Goal: Task Accomplishment & Management: Use online tool/utility

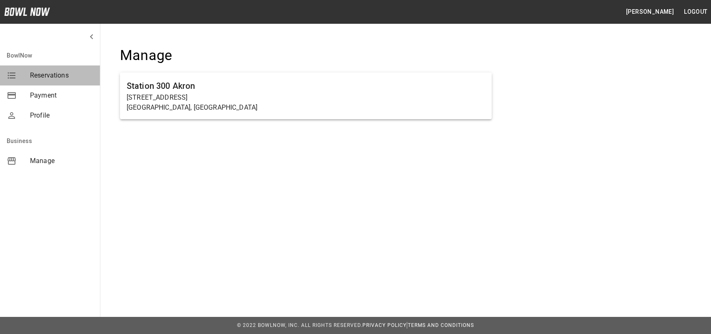
click at [45, 77] on span "Reservations" at bounding box center [61, 75] width 63 height 10
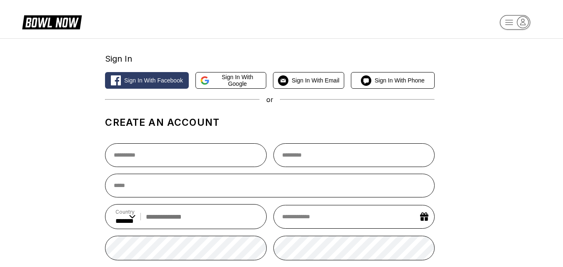
select select "**"
click at [67, 21] on icon at bounding box center [57, 23] width 21 height 10
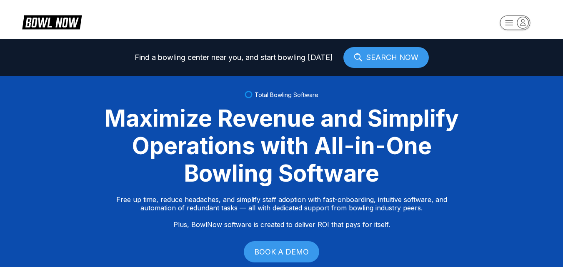
select select "**"
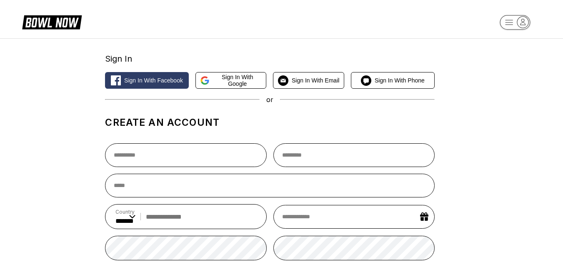
select select "**"
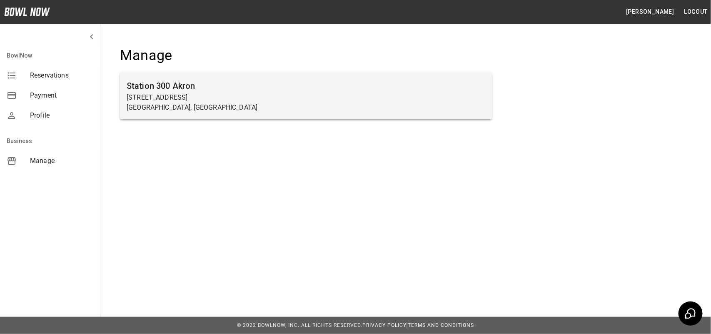
click at [309, 108] on p "Akron, OH" at bounding box center [306, 107] width 359 height 10
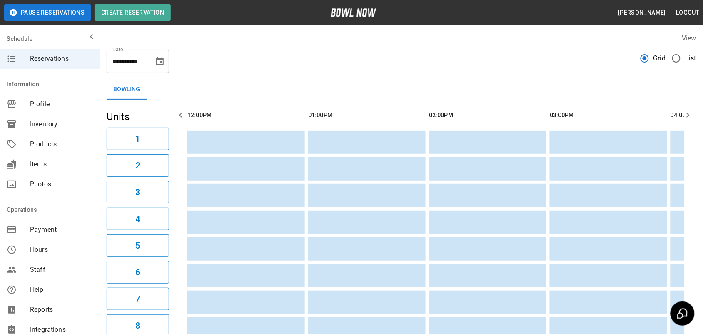
click at [55, 60] on span "Reservations" at bounding box center [61, 59] width 63 height 10
click at [46, 121] on span "Inventory" at bounding box center [61, 124] width 63 height 10
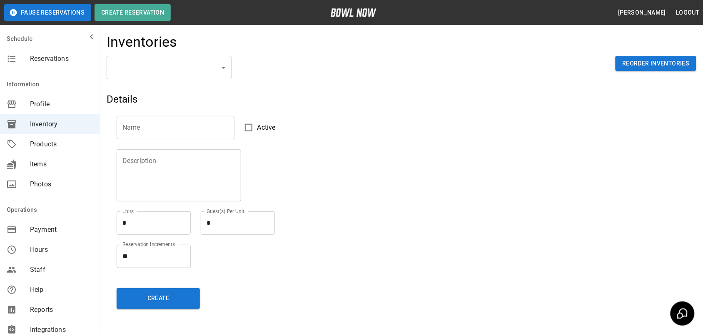
click at [209, 65] on body "Pause Reservations Create Reservation Adam Bell Logout Schedule Reservations In…" at bounding box center [351, 183] width 703 height 367
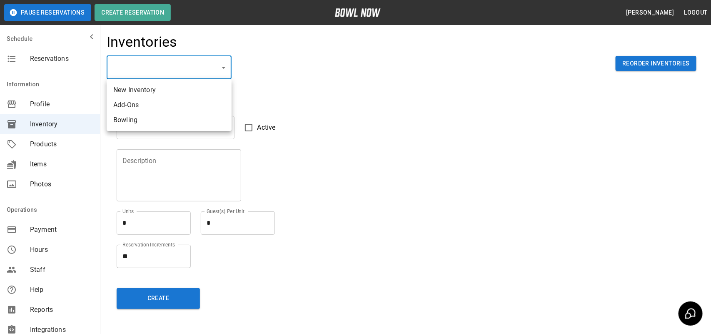
click at [156, 120] on li "Bowling" at bounding box center [169, 119] width 125 height 15
type input "**********"
type input "*******"
type textarea "**"
type textarea "*"
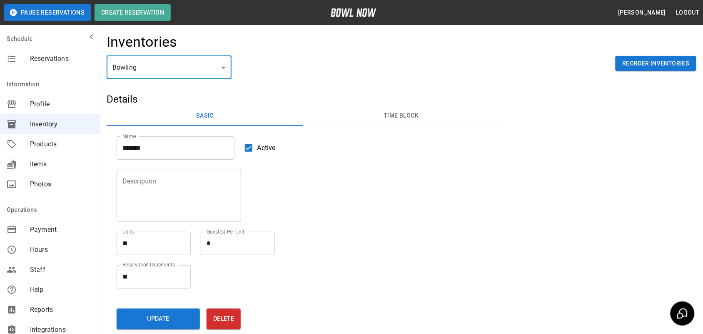
click at [409, 110] on button "Time Block" at bounding box center [401, 116] width 197 height 20
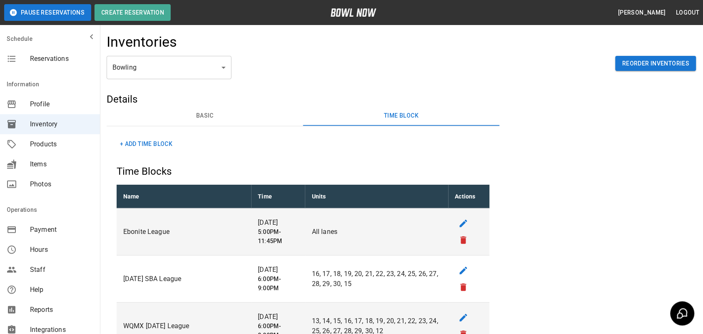
click at [155, 138] on button "+ Add Time Block" at bounding box center [146, 143] width 59 height 15
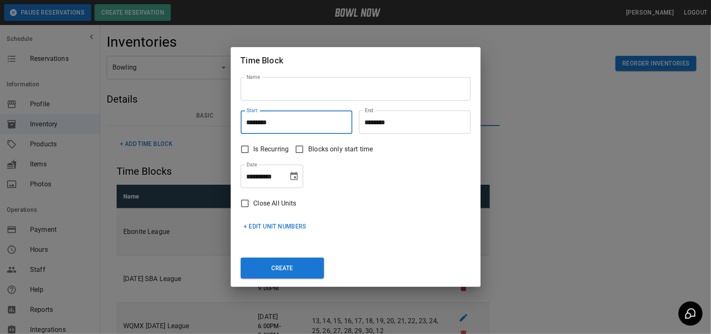
drag, startPoint x: 309, startPoint y: 123, endPoint x: 97, endPoint y: 126, distance: 212.4
click at [97, 126] on div "**********" at bounding box center [355, 167] width 711 height 334
type input "********"
click at [317, 76] on div "Name Name" at bounding box center [352, 85] width 237 height 37
click at [315, 87] on input "Name" at bounding box center [356, 88] width 230 height 23
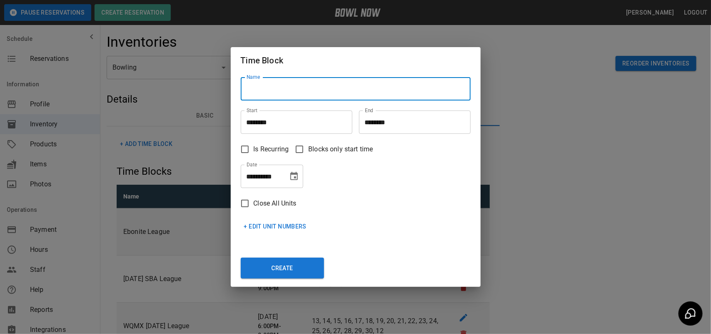
click at [315, 87] on input "Name" at bounding box center [356, 88] width 230 height 23
type input "**********"
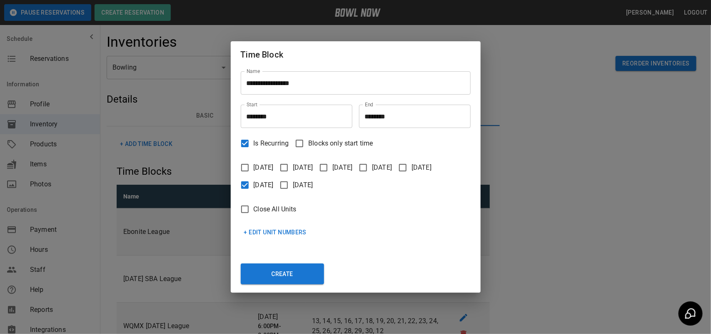
click at [290, 231] on button "+ Edit Unit Numbers" at bounding box center [276, 231] width 70 height 15
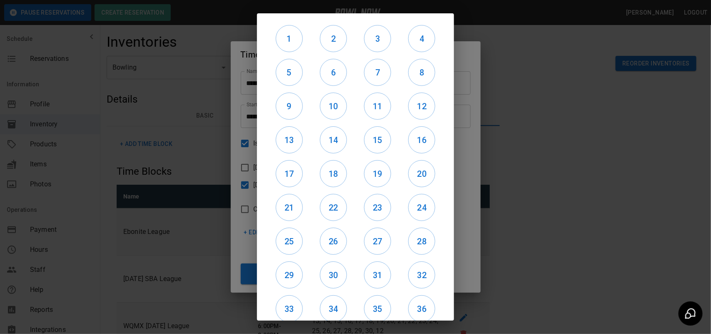
click at [306, 49] on div "1" at bounding box center [289, 39] width 44 height 34
drag, startPoint x: 296, startPoint y: 40, endPoint x: 445, endPoint y: 301, distance: 299.7
click at [461, 331] on div "1 2 3 4 5 6 7 8 9 10 11 12 13 14 15 16 17 18 19 20 21 22 23 24 25 26 27 28 29 3…" at bounding box center [356, 167] width 224 height 334
click at [411, 302] on h6 "36" at bounding box center [422, 308] width 26 height 13
click at [371, 304] on h6 "35" at bounding box center [377, 308] width 26 height 13
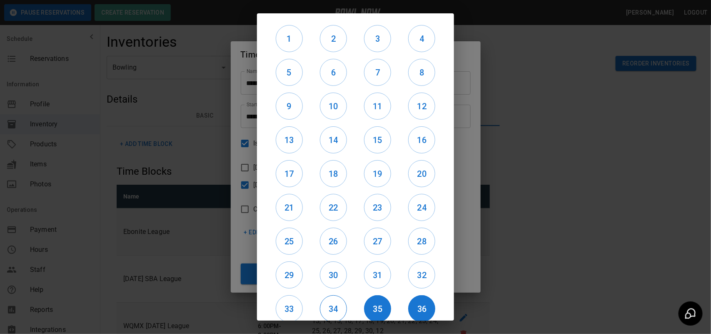
click at [320, 304] on h6 "34" at bounding box center [333, 308] width 26 height 13
click at [297, 306] on h6 "33" at bounding box center [289, 308] width 26 height 13
drag, startPoint x: 293, startPoint y: 278, endPoint x: 336, endPoint y: 275, distance: 43.4
click at [294, 278] on h6 "29" at bounding box center [289, 274] width 26 height 13
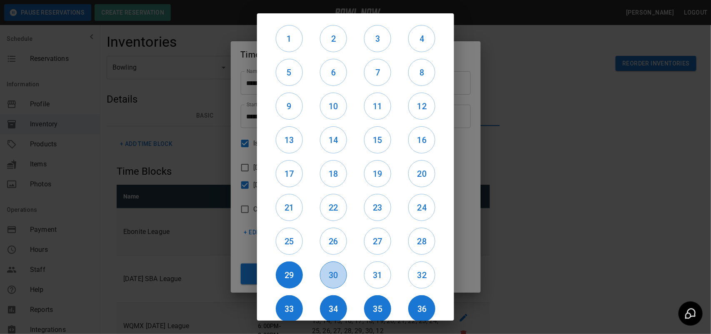
click at [336, 275] on h6 "30" at bounding box center [333, 274] width 26 height 13
drag, startPoint x: 418, startPoint y: 272, endPoint x: 416, endPoint y: 135, distance: 137.4
click at [416, 135] on div "1 2 3 4 5 6 7 8 9 10 11 12 13 14 15 16 17 18 19 20 21 22 23 24 25 26 27 28 29 3…" at bounding box center [355, 202] width 177 height 361
click at [418, 271] on h6 "32" at bounding box center [422, 274] width 26 height 13
click at [374, 273] on h6 "31" at bounding box center [377, 274] width 26 height 13
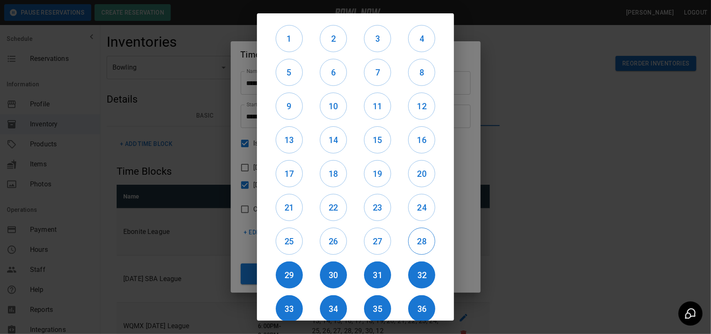
click at [417, 249] on button "28" at bounding box center [421, 240] width 27 height 27
drag, startPoint x: 373, startPoint y: 246, endPoint x: 334, endPoint y: 244, distance: 38.8
click at [373, 246] on h6 "27" at bounding box center [377, 240] width 26 height 13
click at [334, 244] on h6 "26" at bounding box center [333, 240] width 26 height 13
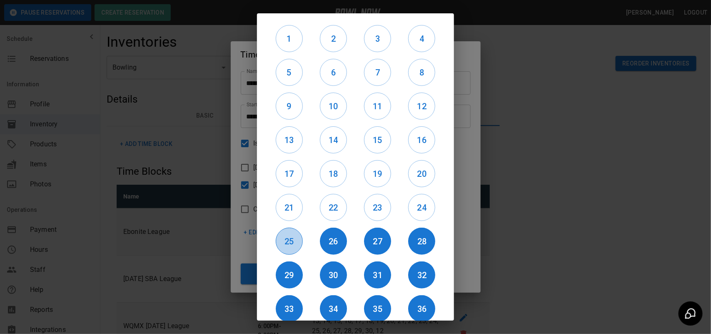
click at [298, 241] on h6 "25" at bounding box center [289, 240] width 26 height 13
click at [295, 213] on h6 "21" at bounding box center [289, 207] width 26 height 13
click at [334, 208] on h6 "22" at bounding box center [333, 207] width 26 height 13
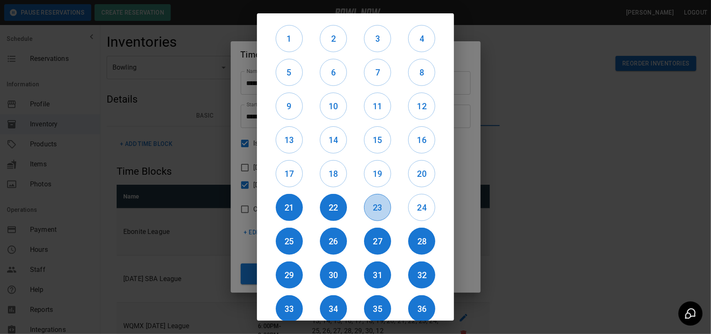
click at [375, 209] on h6 "23" at bounding box center [377, 207] width 26 height 13
click at [423, 207] on h6 "24" at bounding box center [422, 207] width 26 height 13
drag, startPoint x: 423, startPoint y: 183, endPoint x: 409, endPoint y: 180, distance: 14.5
click at [423, 182] on button "20" at bounding box center [421, 173] width 27 height 27
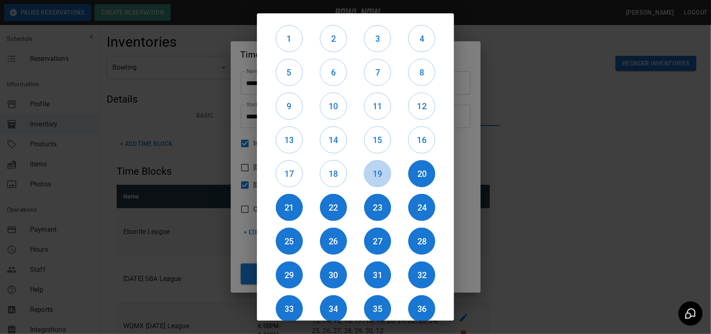
drag, startPoint x: 376, startPoint y: 179, endPoint x: 353, endPoint y: 179, distance: 22.9
click at [373, 179] on h6 "19" at bounding box center [377, 173] width 26 height 13
drag, startPoint x: 341, startPoint y: 179, endPoint x: 307, endPoint y: 178, distance: 33.8
click at [339, 179] on h6 "18" at bounding box center [333, 173] width 26 height 13
click at [296, 178] on h6 "17" at bounding box center [289, 173] width 26 height 13
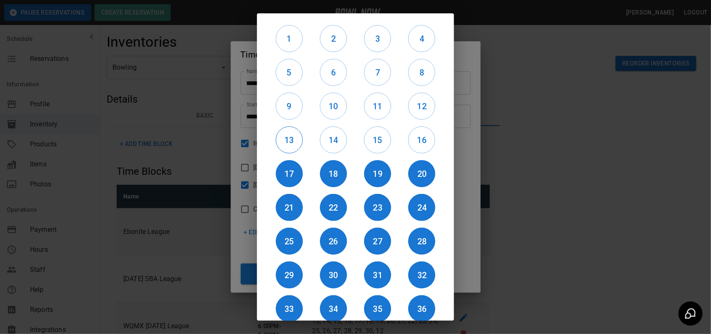
click at [289, 149] on button "13" at bounding box center [289, 139] width 27 height 27
click at [343, 143] on h6 "14" at bounding box center [333, 139] width 26 height 13
click at [375, 142] on h6 "15" at bounding box center [377, 139] width 26 height 13
click at [422, 137] on h6 "16" at bounding box center [422, 139] width 26 height 13
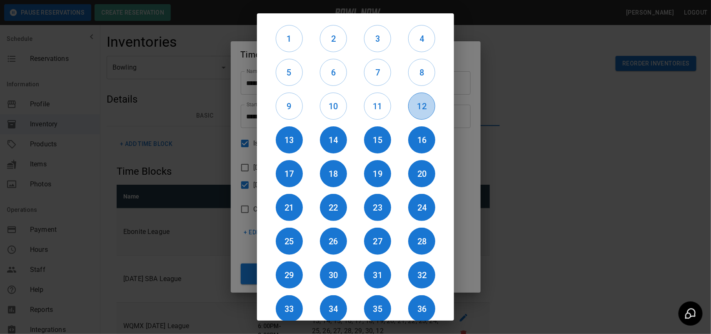
drag, startPoint x: 413, startPoint y: 110, endPoint x: 367, endPoint y: 109, distance: 46.2
click at [413, 110] on h6 "12" at bounding box center [422, 106] width 26 height 13
click at [367, 109] on h6 "11" at bounding box center [377, 106] width 26 height 13
drag, startPoint x: 334, startPoint y: 114, endPoint x: 292, endPoint y: 106, distance: 42.7
click at [332, 114] on button "10" at bounding box center [333, 105] width 27 height 27
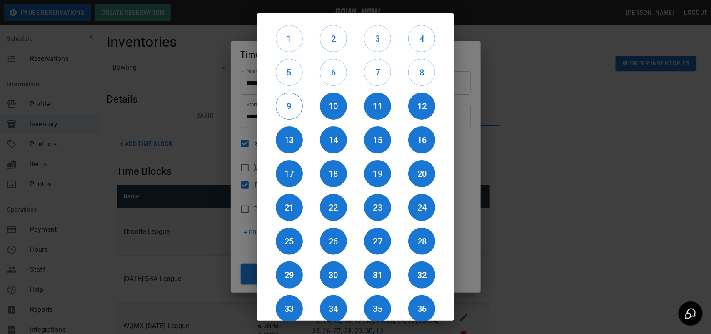
click at [286, 105] on h6 "9" at bounding box center [289, 106] width 26 height 13
click at [286, 80] on button "5" at bounding box center [289, 72] width 27 height 27
click at [338, 75] on h6 "6" at bounding box center [333, 72] width 26 height 13
click at [364, 75] on h6 "7" at bounding box center [377, 72] width 26 height 13
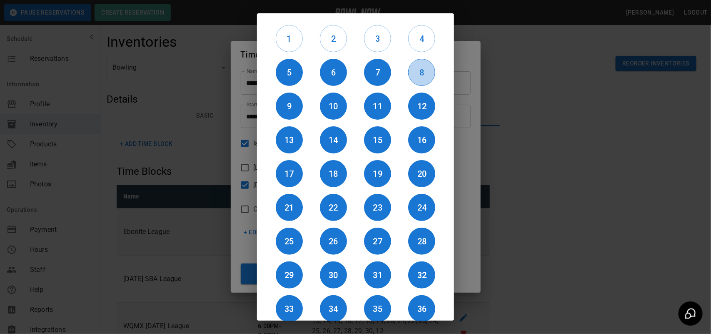
click at [409, 73] on h6 "8" at bounding box center [422, 72] width 26 height 13
click at [413, 52] on div "4" at bounding box center [422, 39] width 44 height 34
drag, startPoint x: 419, startPoint y: 33, endPoint x: 388, endPoint y: 40, distance: 32.4
click at [418, 33] on h6 "4" at bounding box center [422, 38] width 26 height 13
drag, startPoint x: 383, startPoint y: 40, endPoint x: 354, endPoint y: 44, distance: 29.4
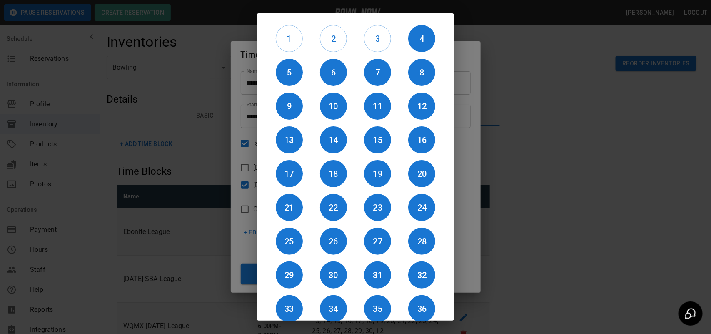
click at [379, 42] on h6 "3" at bounding box center [377, 38] width 26 height 13
click at [320, 40] on h6 "2" at bounding box center [333, 38] width 26 height 13
click at [269, 45] on div "1" at bounding box center [289, 39] width 44 height 34
click at [280, 44] on h6 "1" at bounding box center [289, 38] width 26 height 13
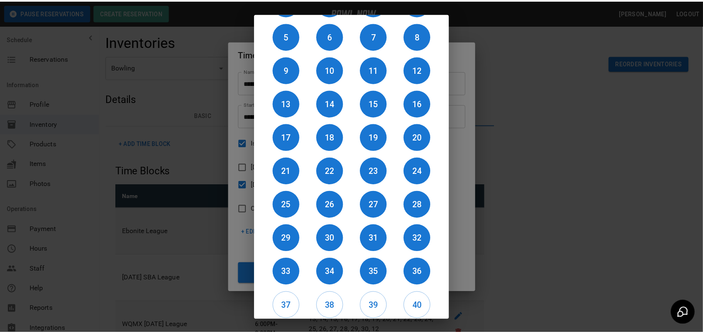
scroll to position [70, 0]
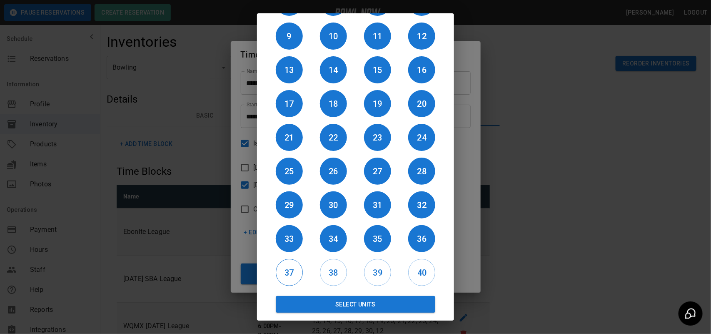
click at [284, 276] on h6 "37" at bounding box center [289, 272] width 26 height 13
click at [339, 272] on h6 "38" at bounding box center [333, 272] width 26 height 13
drag, startPoint x: 377, startPoint y: 269, endPoint x: 431, endPoint y: 269, distance: 54.6
click at [379, 269] on h6 "39" at bounding box center [377, 272] width 26 height 13
click at [417, 267] on h6 "40" at bounding box center [422, 272] width 26 height 13
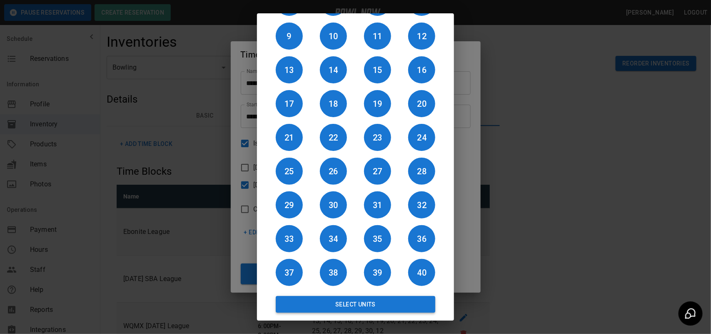
click at [399, 304] on button "Select Units" at bounding box center [355, 304] width 159 height 17
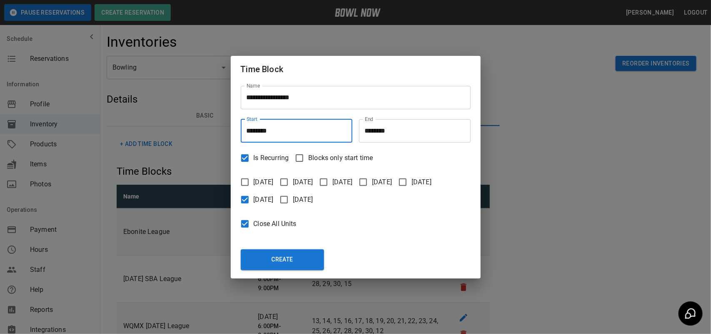
click at [301, 132] on input "********" at bounding box center [294, 130] width 106 height 23
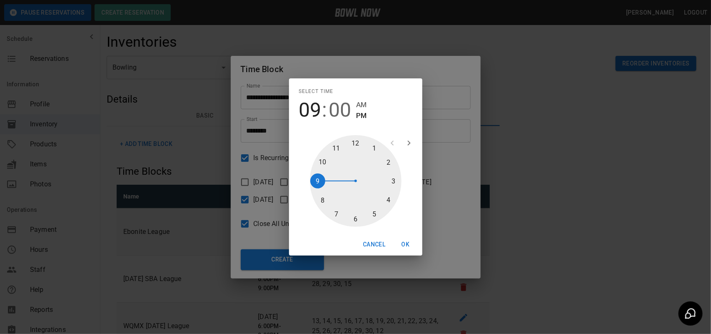
drag, startPoint x: 352, startPoint y: 138, endPoint x: 315, endPoint y: 177, distance: 53.9
click at [315, 177] on div at bounding box center [356, 181] width 92 height 92
click at [359, 102] on span "AM" at bounding box center [361, 104] width 10 height 11
type input "********"
click at [410, 239] on button "OK" at bounding box center [405, 244] width 27 height 15
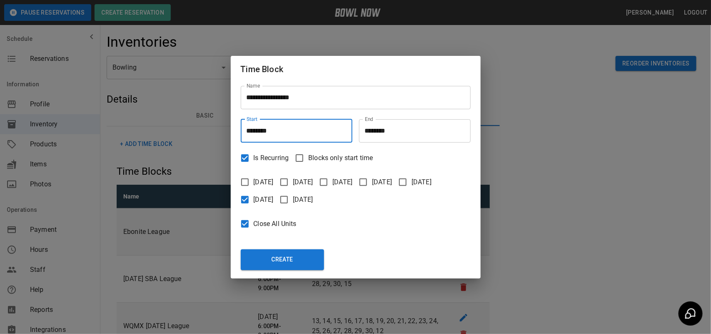
click at [378, 131] on input "********" at bounding box center [412, 130] width 106 height 23
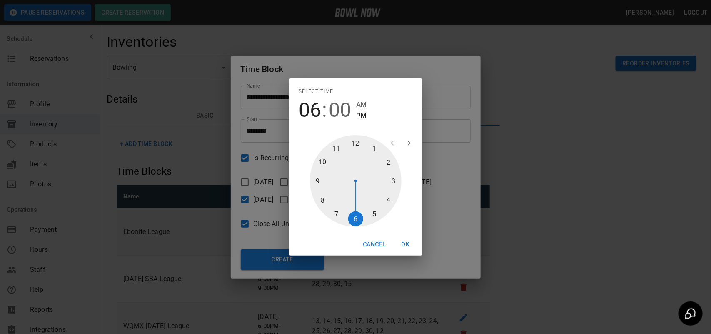
drag, startPoint x: 350, startPoint y: 131, endPoint x: 357, endPoint y: 207, distance: 76.1
click at [357, 207] on div "1 2 3 4 5 6 7 8 9 10 11 12" at bounding box center [355, 180] width 133 height 105
click at [380, 242] on button "Cancel" at bounding box center [373, 244] width 29 height 15
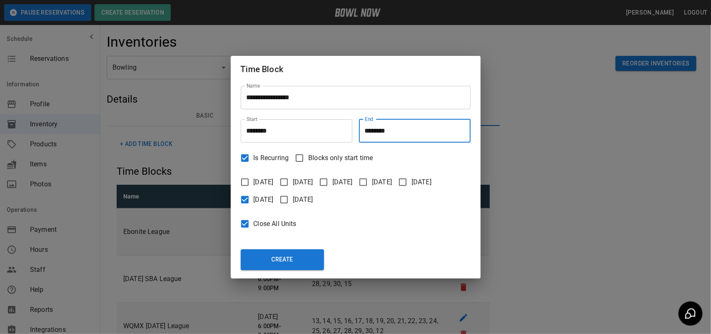
click at [388, 132] on input "********" at bounding box center [412, 130] width 106 height 23
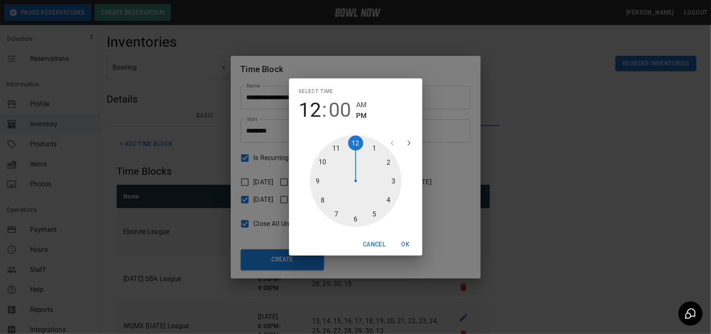
drag, startPoint x: 331, startPoint y: 203, endPoint x: 355, endPoint y: 150, distance: 58.3
click at [355, 150] on div at bounding box center [356, 181] width 92 height 92
type input "********"
drag, startPoint x: 359, startPoint y: 143, endPoint x: 369, endPoint y: 224, distance: 81.5
click at [369, 224] on div at bounding box center [356, 181] width 92 height 92
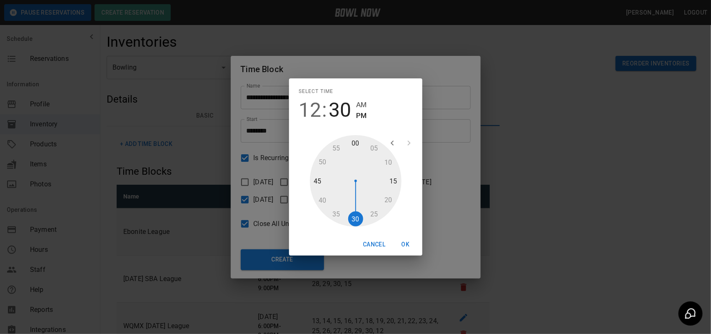
click at [400, 239] on button "OK" at bounding box center [405, 244] width 27 height 15
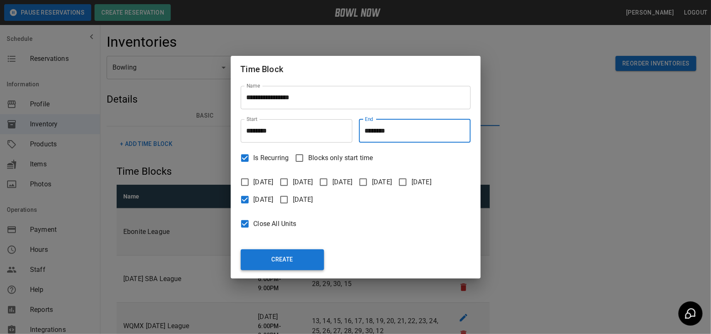
click at [294, 261] on button "Create" at bounding box center [282, 259] width 83 height 21
type input "********"
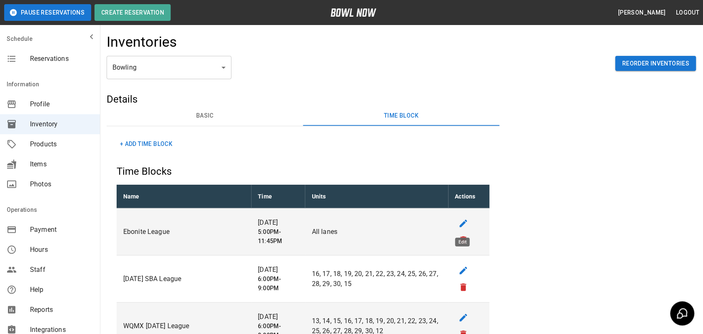
click at [461, 224] on icon "edit" at bounding box center [463, 222] width 7 height 7
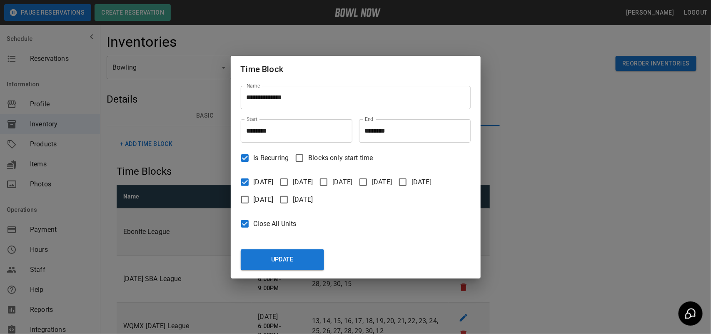
click at [253, 132] on input "********" at bounding box center [294, 130] width 106 height 23
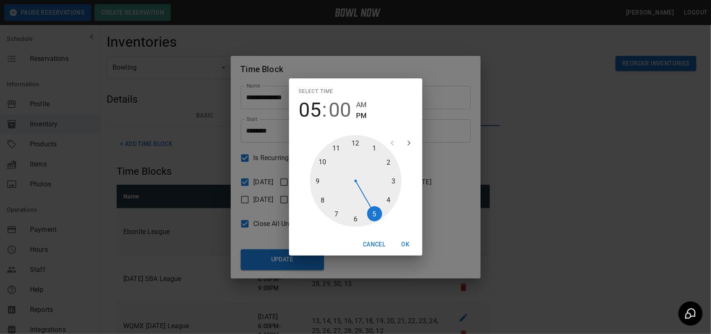
click at [389, 197] on div at bounding box center [356, 181] width 92 height 92
click at [403, 242] on button "OK" at bounding box center [405, 244] width 27 height 15
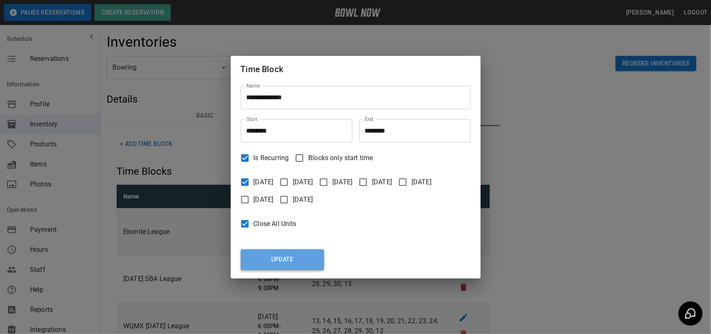
click at [309, 260] on button "Update" at bounding box center [282, 259] width 83 height 21
type input "********"
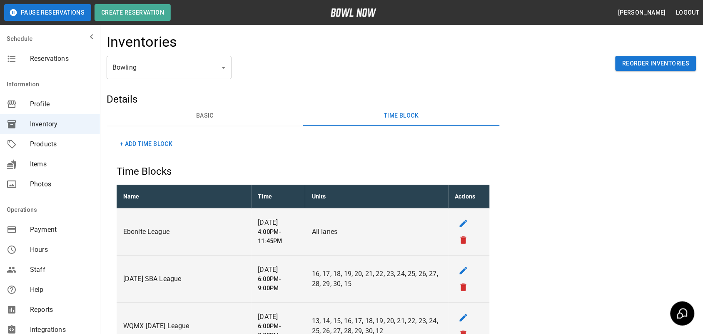
scroll to position [52, 0]
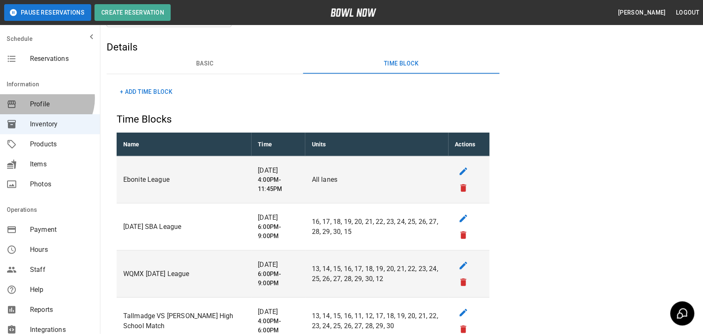
click at [45, 98] on div "Profile" at bounding box center [50, 104] width 100 height 20
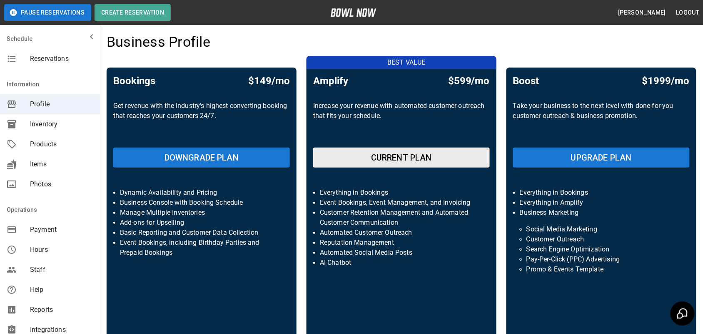
click at [87, 38] on icon "mailbox folders" at bounding box center [92, 37] width 10 height 10
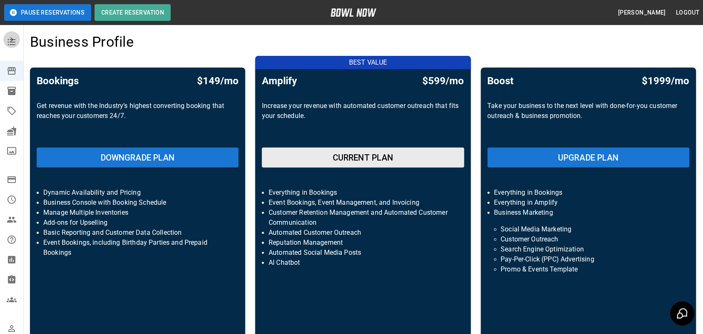
click at [9, 42] on icon "mailbox folders" at bounding box center [12, 40] width 10 height 10
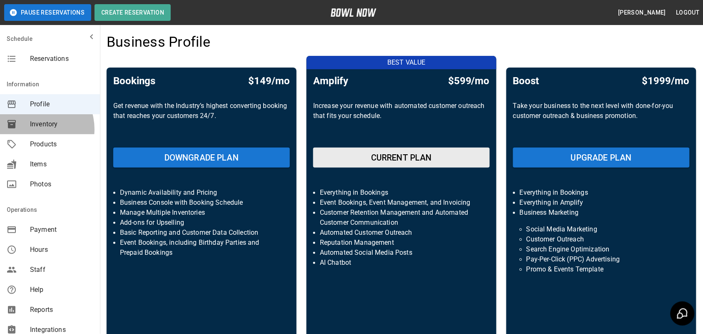
click at [34, 129] on div "Inventory" at bounding box center [50, 124] width 100 height 20
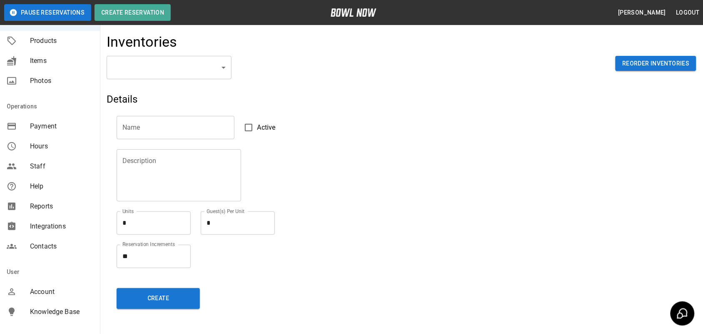
scroll to position [104, 0]
click at [49, 204] on span "Reports" at bounding box center [61, 205] width 63 height 10
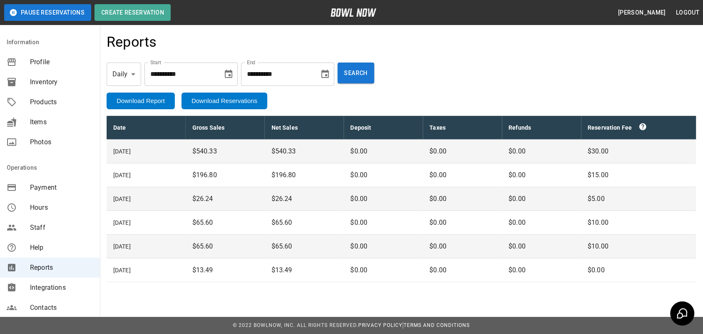
scroll to position [136, 0]
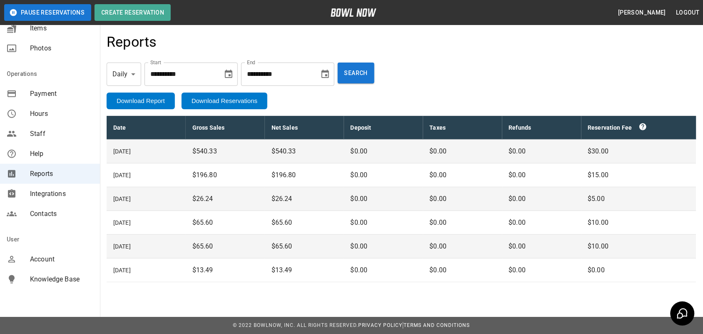
click at [50, 169] on span "Reports" at bounding box center [61, 174] width 63 height 10
click at [50, 135] on span "Staff" at bounding box center [61, 134] width 63 height 10
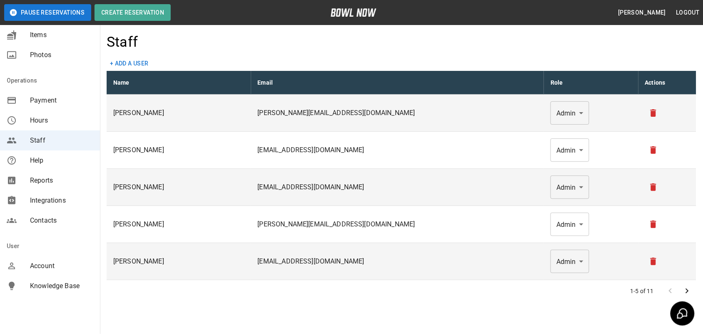
scroll to position [136, 0]
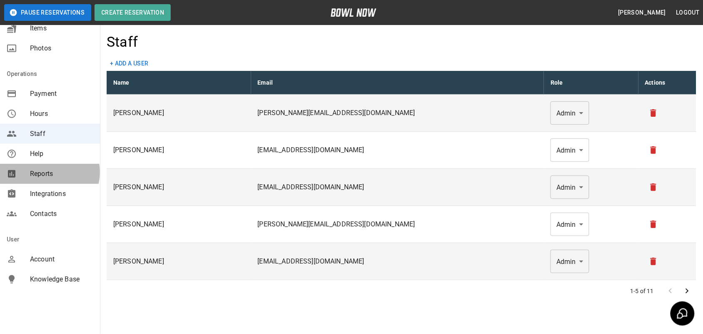
click at [49, 172] on span "Reports" at bounding box center [61, 174] width 63 height 10
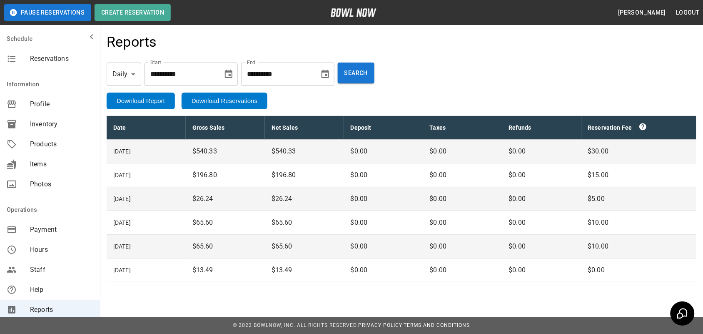
scroll to position [0, 0]
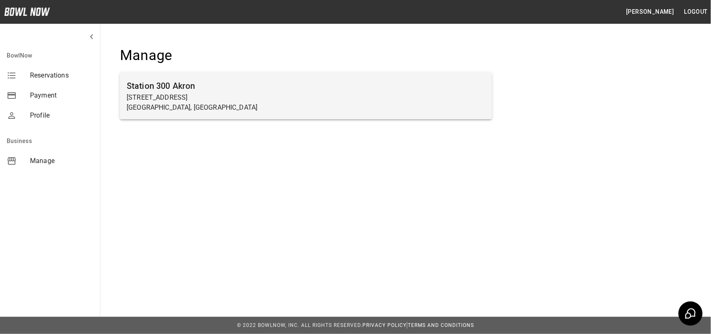
click at [149, 87] on h6 "Station 300 Akron" at bounding box center [306, 85] width 359 height 13
